Goal: Navigation & Orientation: Find specific page/section

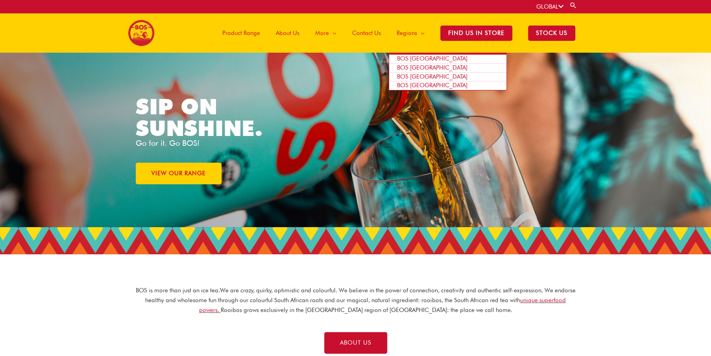
click at [426, 66] on span "BOS South Africa" at bounding box center [432, 67] width 70 height 7
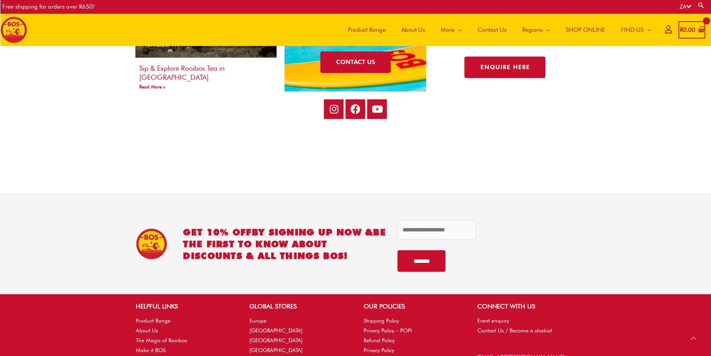
scroll to position [1632, 0]
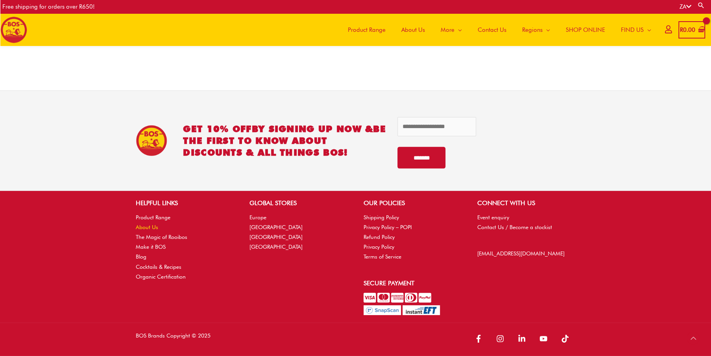
click at [147, 225] on link "About Us" at bounding box center [147, 227] width 22 height 6
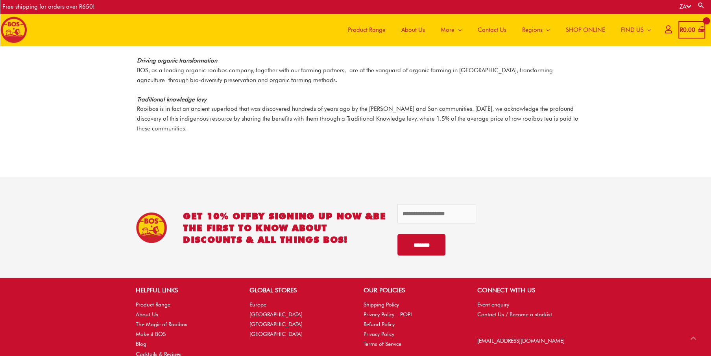
scroll to position [1135, 0]
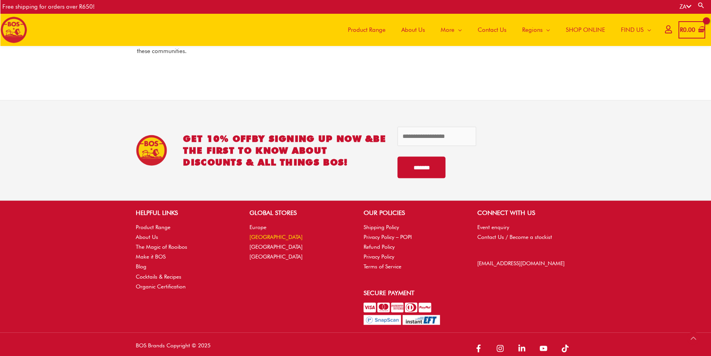
click at [269, 234] on link "[GEOGRAPHIC_DATA]" at bounding box center [275, 237] width 53 height 6
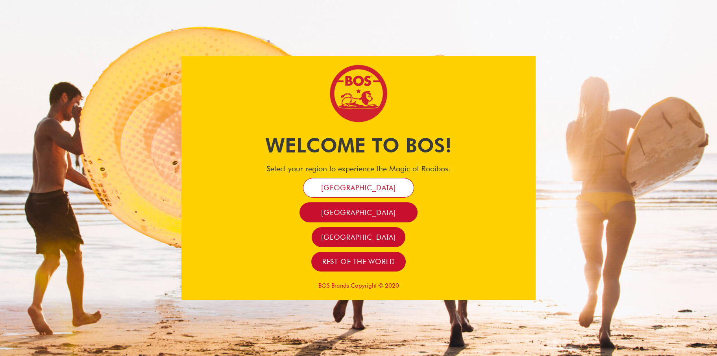
click at [356, 187] on span "[GEOGRAPHIC_DATA]" at bounding box center [358, 187] width 75 height 9
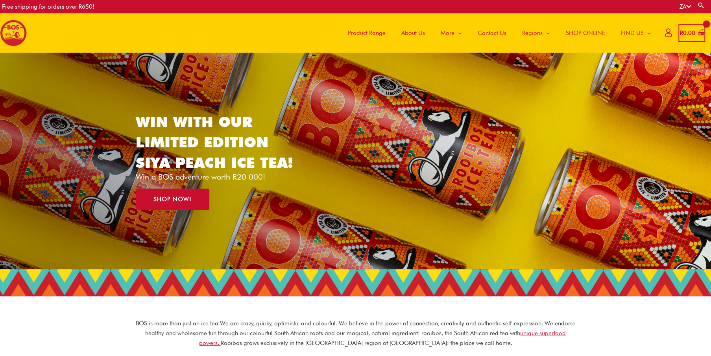
click at [488, 29] on span "Contact Us" at bounding box center [491, 33] width 29 height 24
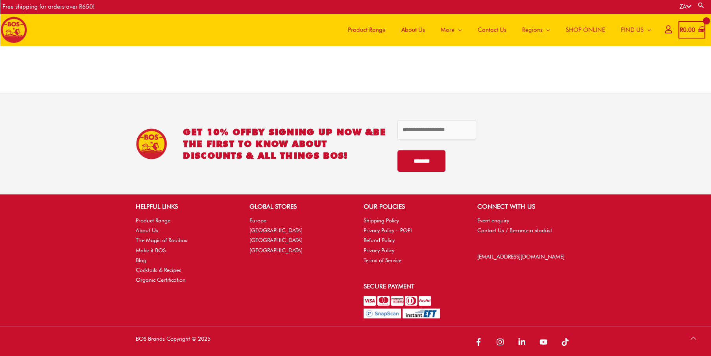
scroll to position [385, 0]
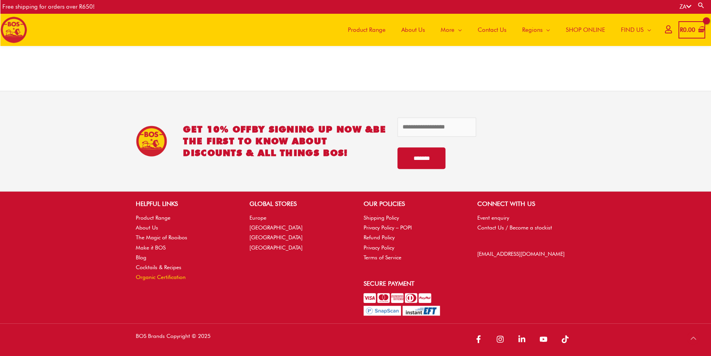
click at [156, 276] on link "Organic Certification" at bounding box center [161, 277] width 50 height 6
